Goal: Task Accomplishment & Management: Manage account settings

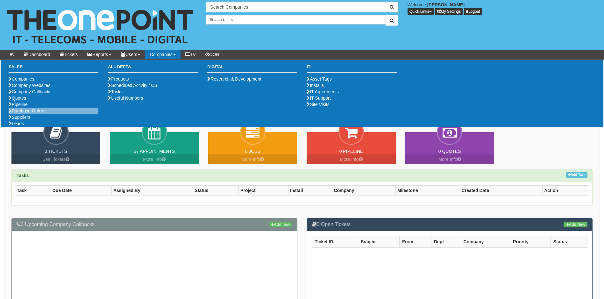
click at [25, 114] on li "Purchase Orders" at bounding box center [54, 111] width 90 height 6
click at [25, 113] on link "Purchase Orders" at bounding box center [27, 110] width 37 height 5
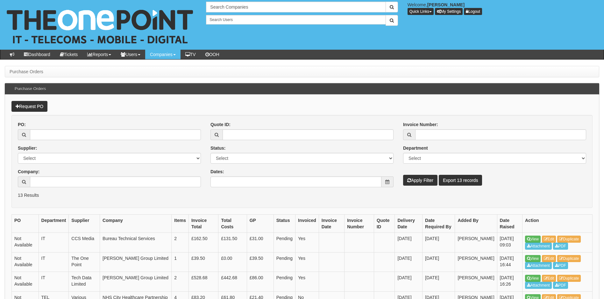
click at [390, 183] on span at bounding box center [387, 181] width 12 height 11
drag, startPoint x: 372, startPoint y: 182, endPoint x: 376, endPoint y: 181, distance: 4.6
click at [372, 182] on input "Dates:" at bounding box center [295, 181] width 171 height 11
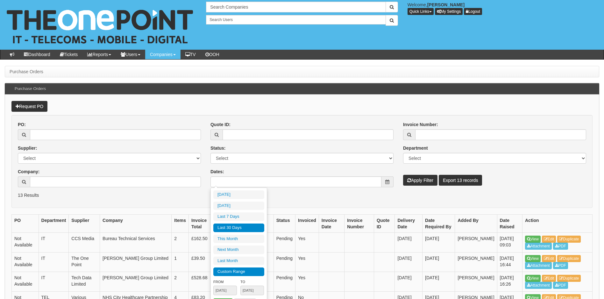
click at [227, 273] on li "Custom Range" at bounding box center [238, 271] width 51 height 9
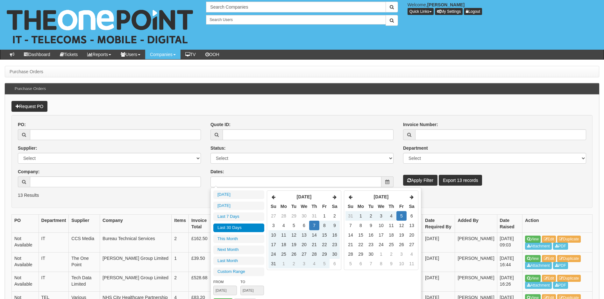
type input "2025-08-01"
type input "2025-08-31"
type input "[DATE]"
click at [271, 196] on th at bounding box center [273, 197] width 10 height 10
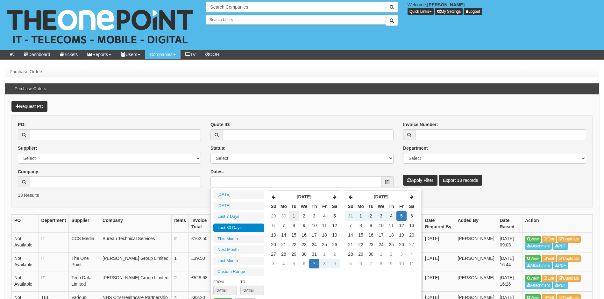
click at [294, 216] on td "1" at bounding box center [294, 216] width 10 height 10
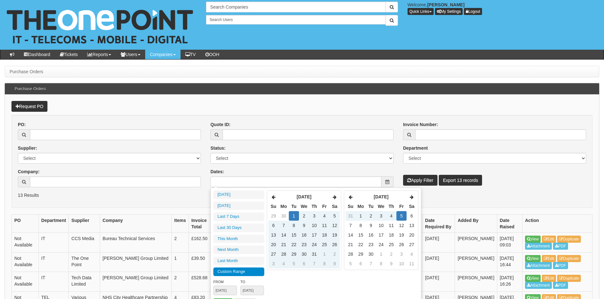
type input "2025-07-01"
click at [337, 197] on th at bounding box center [335, 197] width 10 height 10
click at [352, 197] on icon at bounding box center [351, 197] width 4 height 4
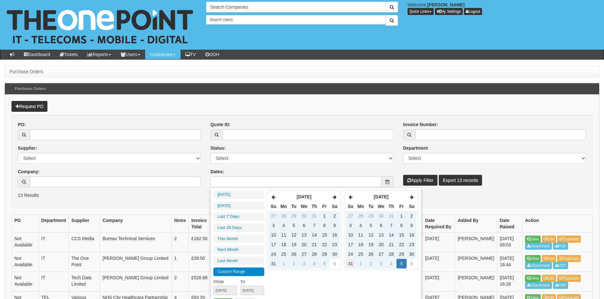
click at [351, 261] on td "31" at bounding box center [350, 264] width 10 height 10
type input "2025-08-31"
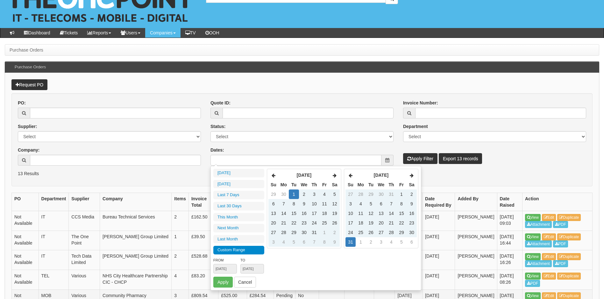
scroll to position [32, 0]
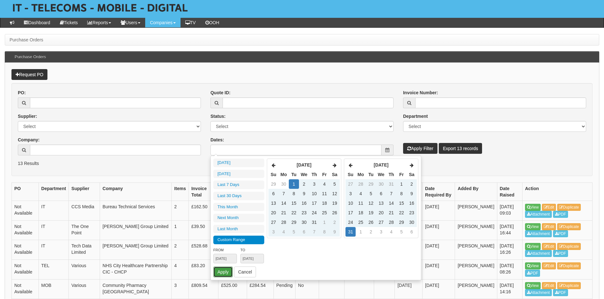
click at [223, 272] on button "Apply" at bounding box center [222, 271] width 19 height 11
type input "2025-07-01 - 2025-08-31"
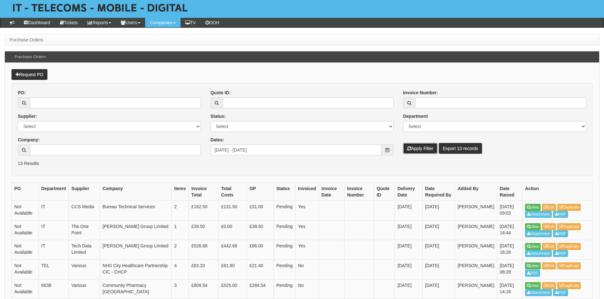
click at [420, 147] on button "Apply Filter" at bounding box center [420, 148] width 34 height 11
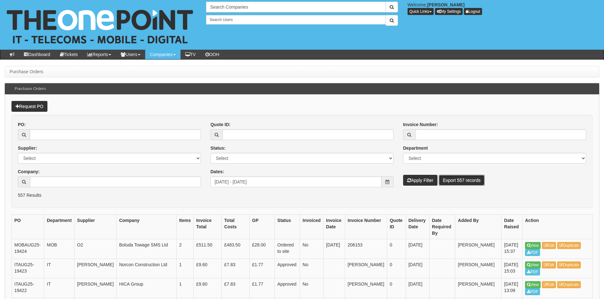
click at [463, 181] on link "Export 557 records" at bounding box center [462, 180] width 46 height 11
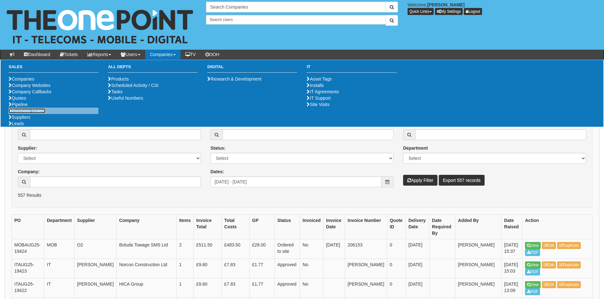
click at [31, 113] on link "Purchase Orders" at bounding box center [27, 110] width 37 height 5
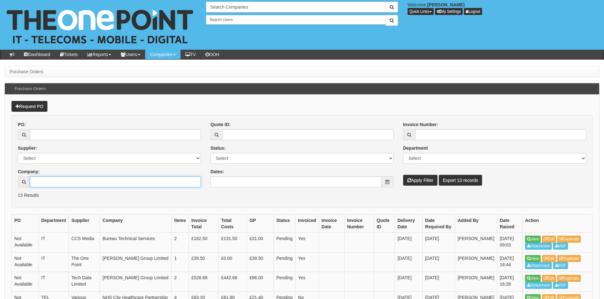
click at [63, 177] on input "Company:" at bounding box center [115, 181] width 171 height 11
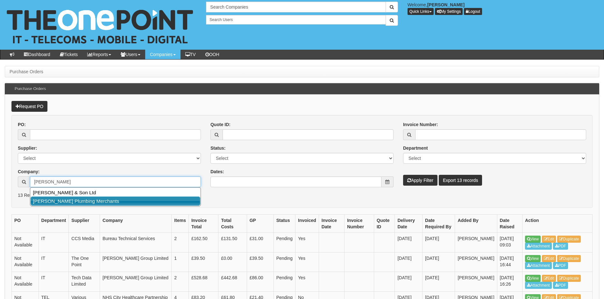
click at [98, 204] on link "Edward Foster Plumbing Merchants" at bounding box center [116, 200] width 170 height 9
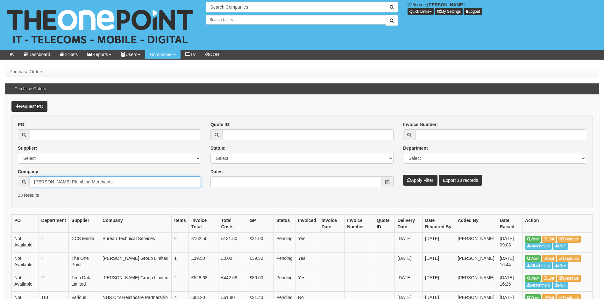
type input "Edward Foster Plumbing Merchants"
click at [412, 179] on button "Apply Filter" at bounding box center [420, 180] width 34 height 11
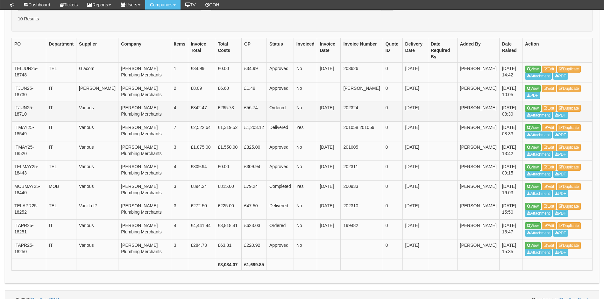
scroll to position [165, 0]
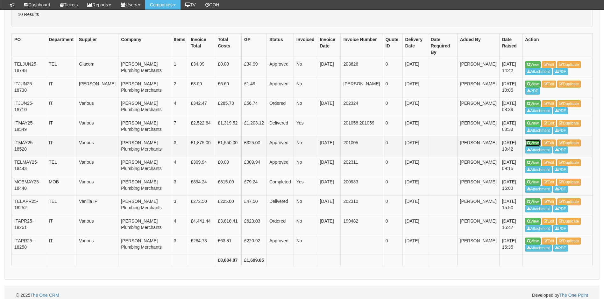
click at [532, 139] on link "View" at bounding box center [533, 142] width 16 height 7
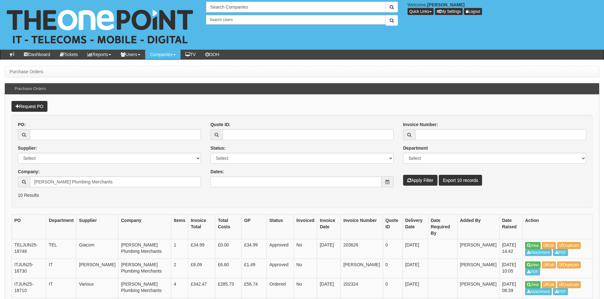
scroll to position [181, 0]
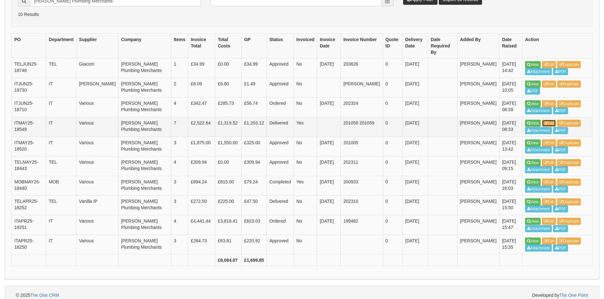
click at [554, 120] on link "Edit" at bounding box center [549, 123] width 14 height 7
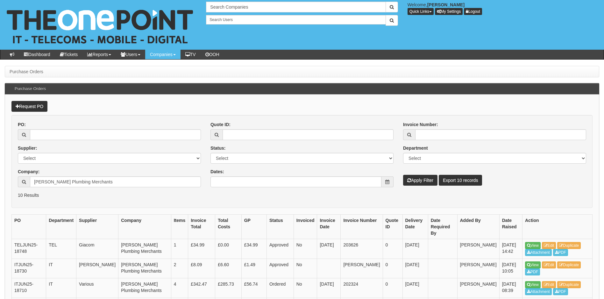
scroll to position [181, 0]
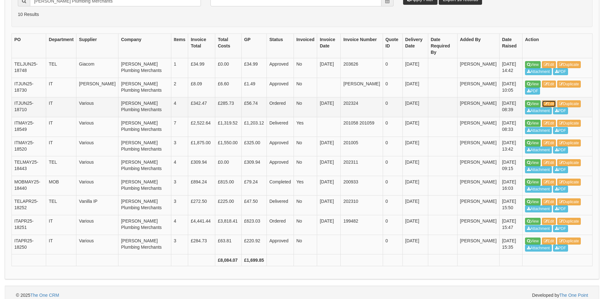
click at [552, 100] on link "Edit" at bounding box center [549, 103] width 14 height 7
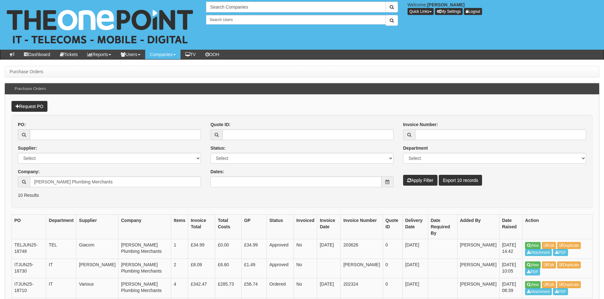
scroll to position [181, 0]
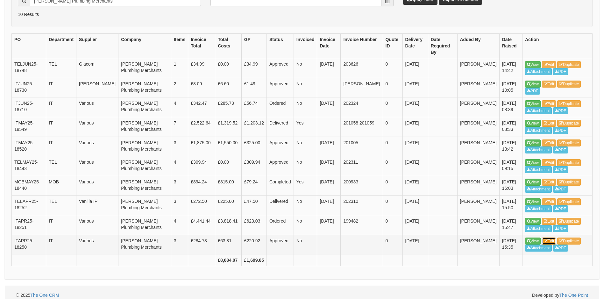
click at [551, 238] on link "Edit" at bounding box center [549, 241] width 14 height 7
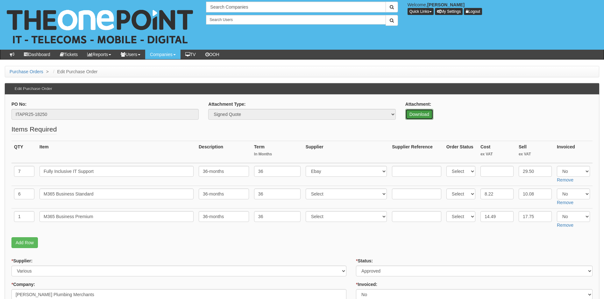
click at [416, 115] on link "Download" at bounding box center [419, 114] width 28 height 11
